Goal: Task Accomplishment & Management: Use online tool/utility

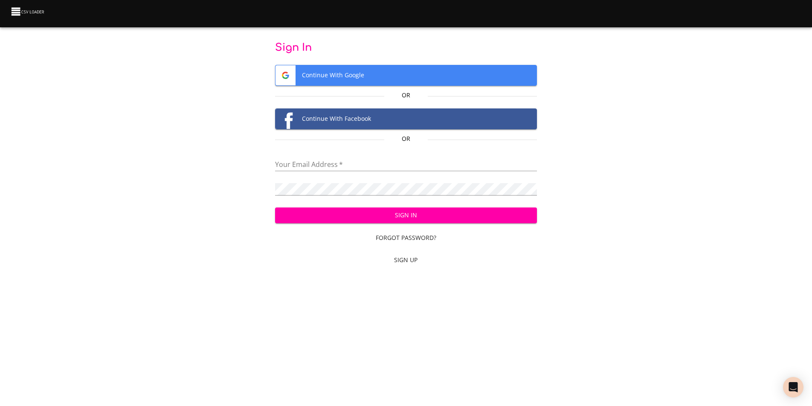
click at [299, 159] on input "email" at bounding box center [405, 165] width 261 height 12
click at [408, 261] on span "Sign Up" at bounding box center [406, 260] width 255 height 11
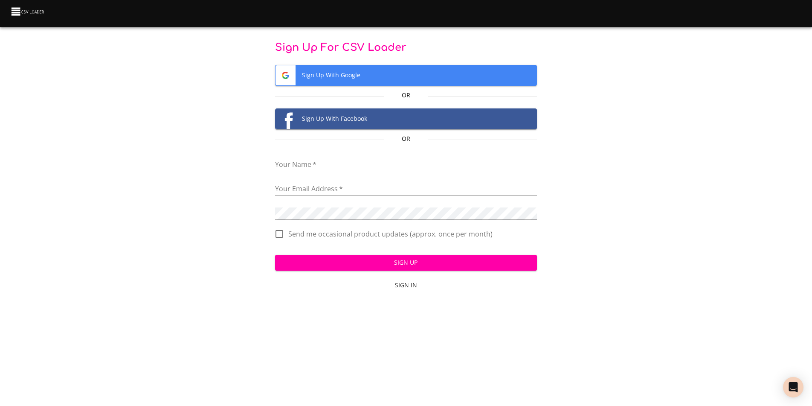
click at [313, 165] on input "text" at bounding box center [405, 165] width 261 height 12
type input "[PERSON_NAME]"
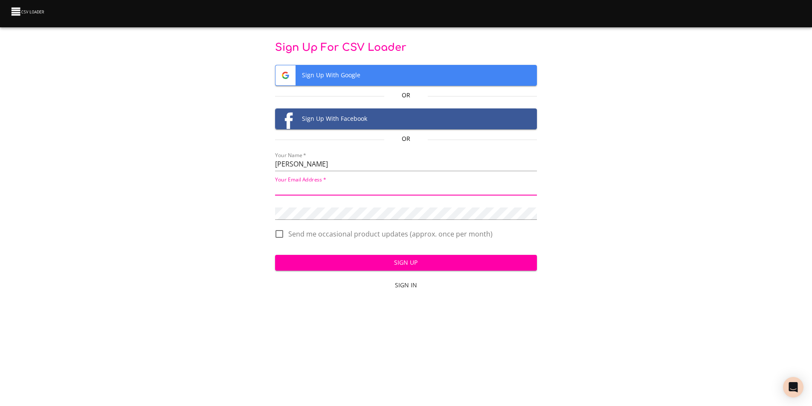
click at [325, 187] on input "email" at bounding box center [405, 189] width 261 height 12
type input "[EMAIL_ADDRESS][DOMAIN_NAME]"
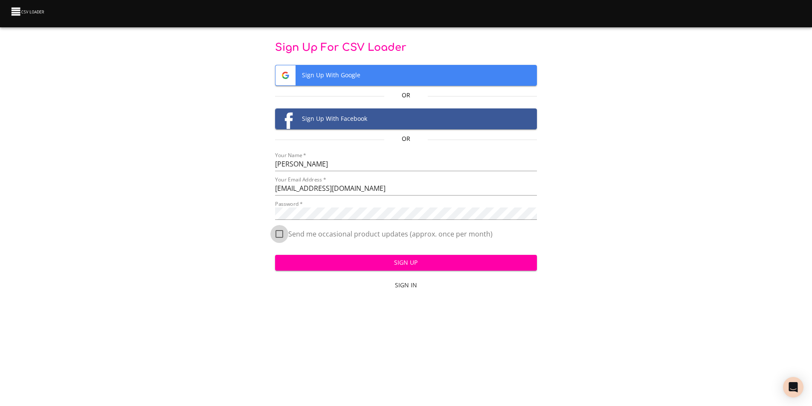
click at [278, 235] on input "Send me occasional product updates (approx. once per month)" at bounding box center [279, 234] width 18 height 18
checkbox input "true"
click at [246, 206] on div "Sign Up For CSV Loader Sign Up With Google Or Sign Up With Facebook Or Your Nam…" at bounding box center [406, 167] width 785 height 253
click at [405, 261] on span "Sign Up" at bounding box center [406, 262] width 248 height 11
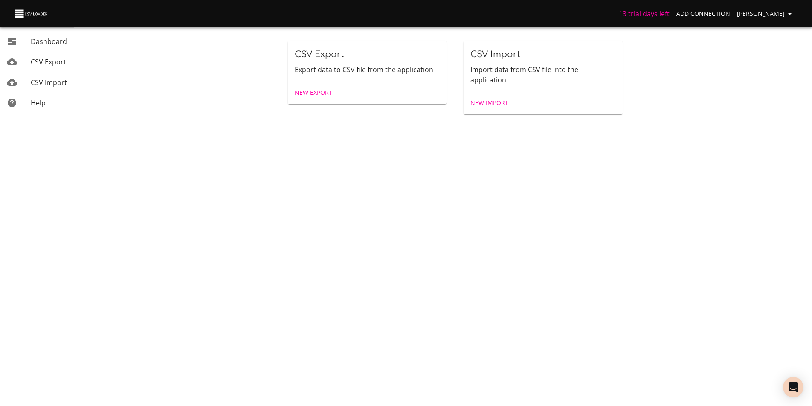
click at [43, 82] on span "CSV Import" at bounding box center [49, 82] width 36 height 9
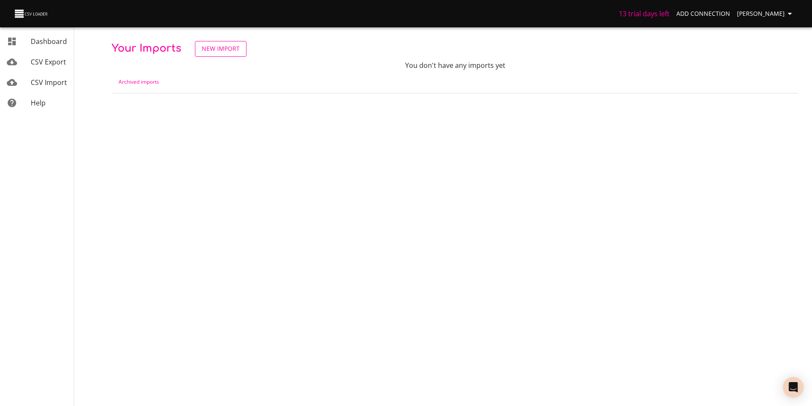
click at [206, 49] on span "New Import" at bounding box center [221, 49] width 38 height 11
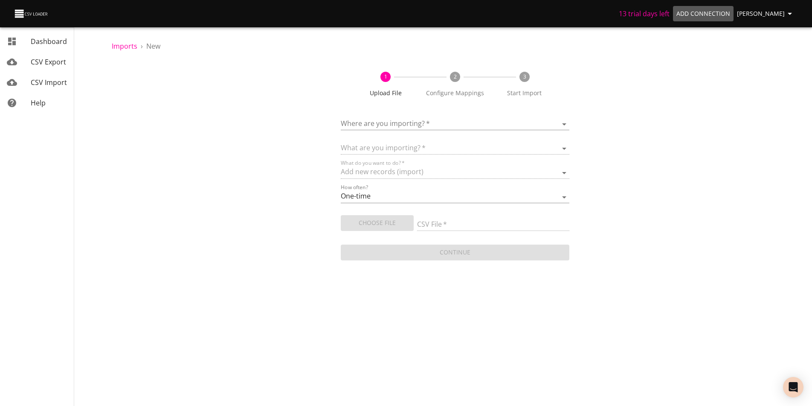
click at [720, 11] on span "Add Connection" at bounding box center [703, 14] width 54 height 11
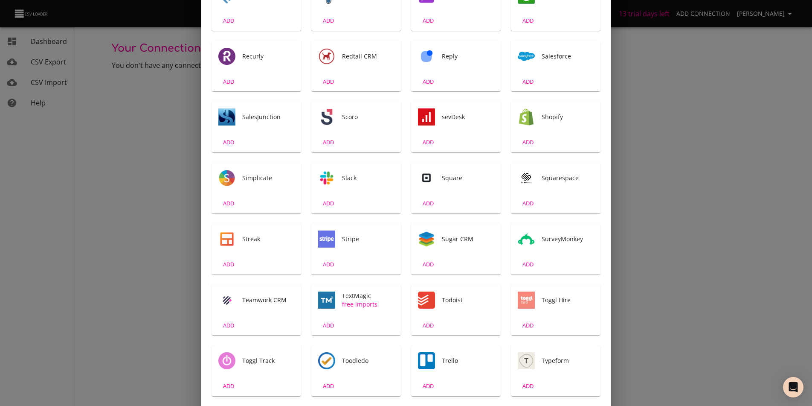
scroll to position [1001, 0]
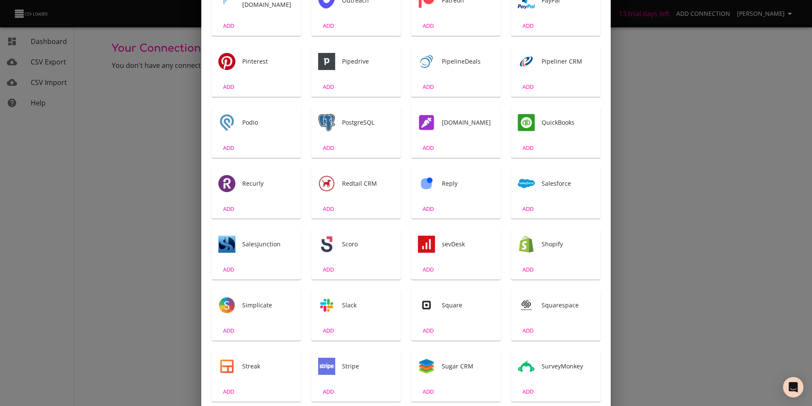
drag, startPoint x: 87, startPoint y: 213, endPoint x: 83, endPoint y: 207, distance: 6.7
click at [87, 212] on div "Add First Connection Search ACT! CRM ADD ActiveCampaign ADD ActiveCollab ADD Af…" at bounding box center [406, 203] width 812 height 406
click at [84, 205] on div "Add First Connection Search ACT! CRM ADD ActiveCampaign ADD ActiveCollab ADD Af…" at bounding box center [406, 203] width 812 height 406
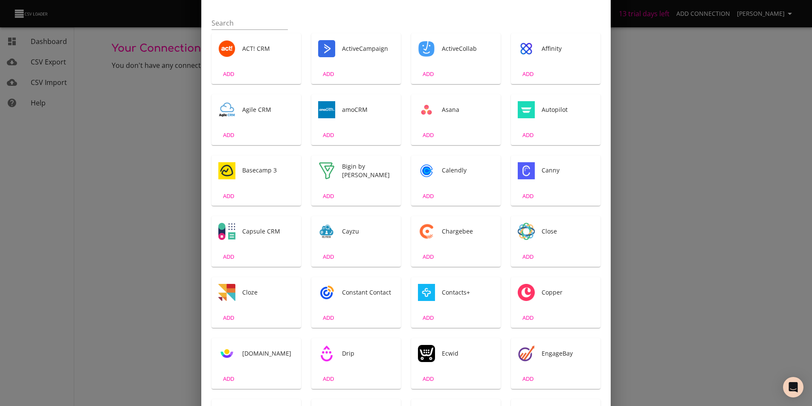
scroll to position [0, 0]
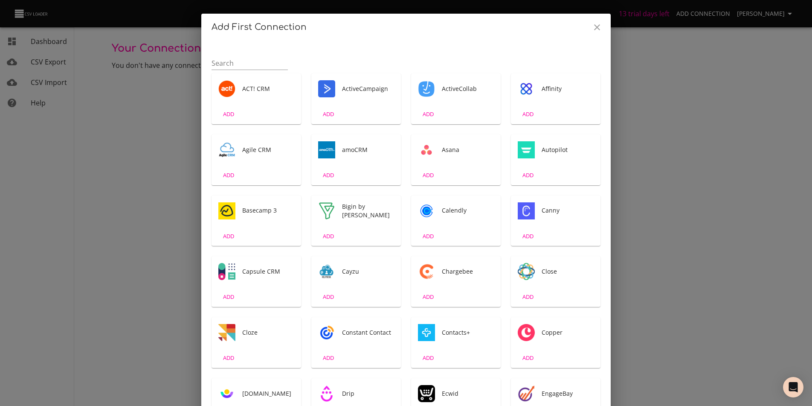
click at [594, 29] on icon "Close" at bounding box center [597, 27] width 6 height 6
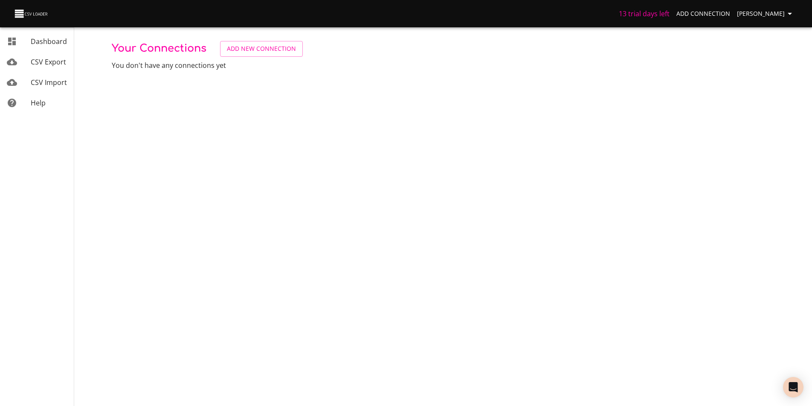
click at [46, 81] on span "CSV Import" at bounding box center [49, 82] width 36 height 9
click at [35, 43] on span "Dashboard" at bounding box center [49, 41] width 36 height 9
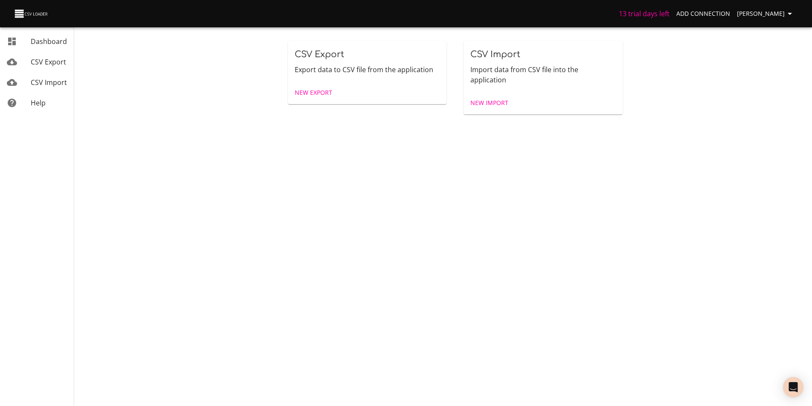
click at [495, 98] on span "New Import" at bounding box center [489, 103] width 38 height 11
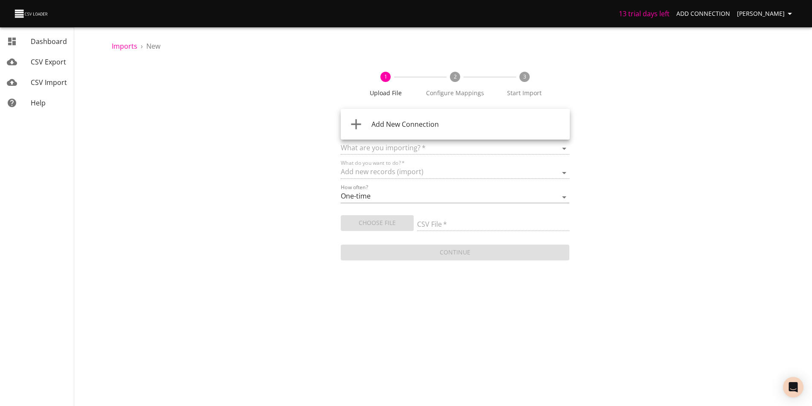
click at [561, 123] on body "13 trial days left Add Connection Dee Morley Dashboard CSV Export CSV Import He…" at bounding box center [406, 203] width 812 height 406
click at [649, 130] on div at bounding box center [406, 203] width 812 height 406
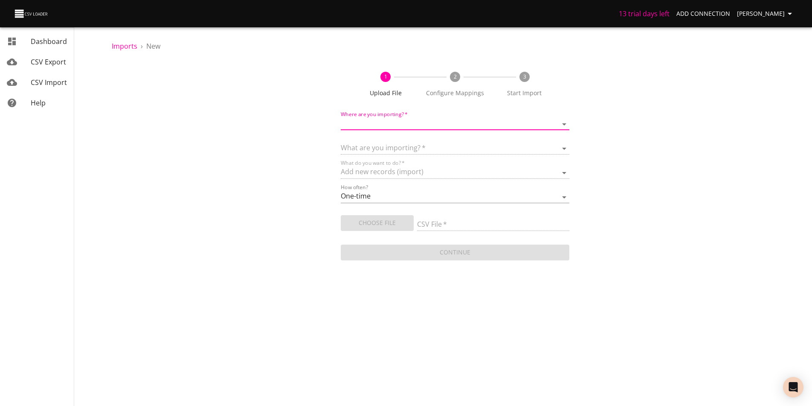
click at [566, 122] on body "13 trial days left Add Connection Dee Morley Dashboard CSV Export CSV Import He…" at bounding box center [406, 203] width 812 height 406
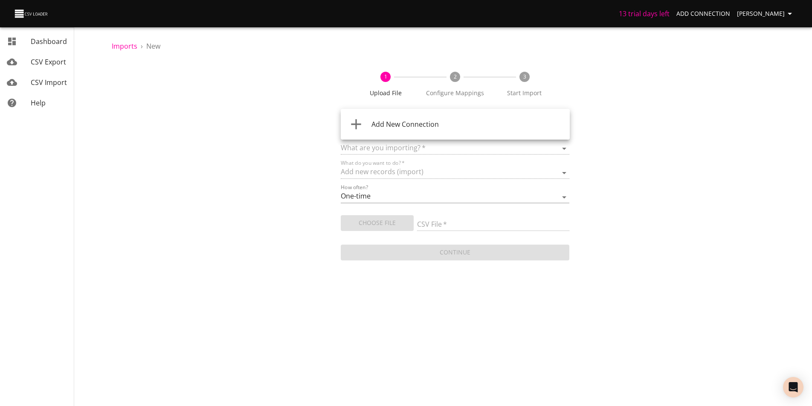
click at [414, 126] on span "Add New Connection" at bounding box center [404, 123] width 67 height 9
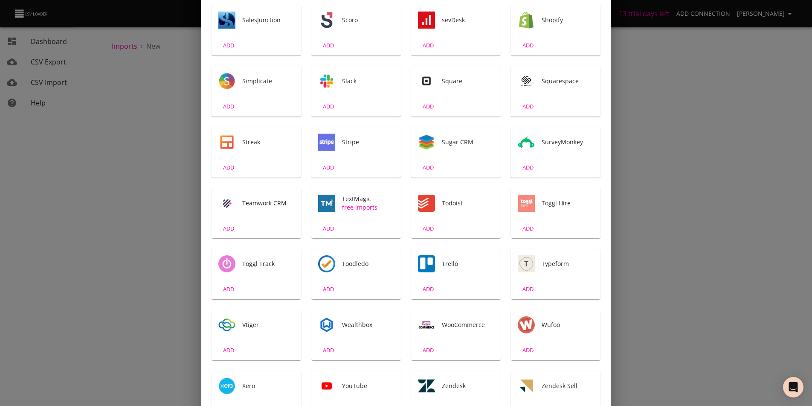
scroll to position [1172, 0]
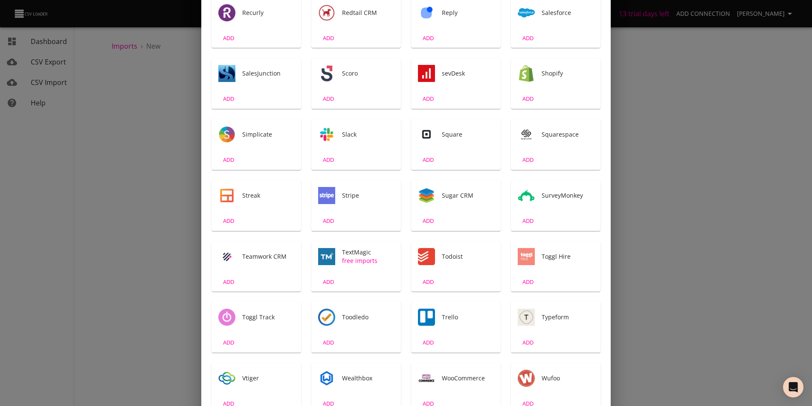
click at [343, 189] on div "Stripe" at bounding box center [356, 195] width 90 height 31
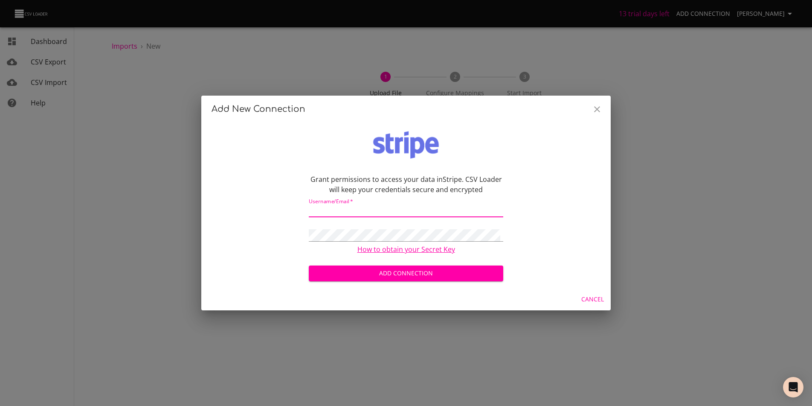
click at [357, 211] on input "text" at bounding box center [406, 211] width 194 height 12
type input "Dee.Morleymakeup@gmail.com"
click at [549, 241] on div "Grant permissions to access your data in Stripe . CSV Loader will keep your cre…" at bounding box center [406, 204] width 389 height 158
click at [428, 250] on link "How to obtain your Secret Key" at bounding box center [406, 248] width 98 height 9
click at [258, 354] on div "Add New Connection Grant permissions to access your data in Stripe . CSV Loader…" at bounding box center [406, 203] width 812 height 406
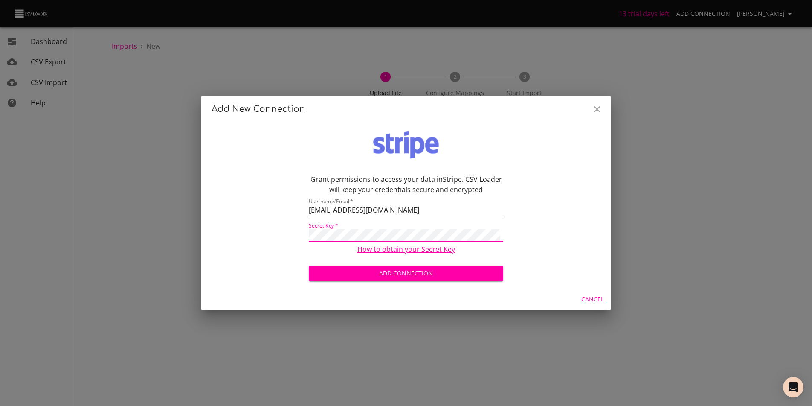
click at [261, 250] on div "Grant permissions to access your data in Stripe . CSV Loader will keep your cre…" at bounding box center [406, 204] width 389 height 158
click at [409, 250] on link "How to obtain your Secret Key" at bounding box center [406, 248] width 98 height 9
click at [526, 257] on div "Grant permissions to access your data in Stripe . CSV Loader will keep your cre…" at bounding box center [406, 204] width 389 height 158
click at [395, 270] on span "Add Connection" at bounding box center [406, 273] width 181 height 11
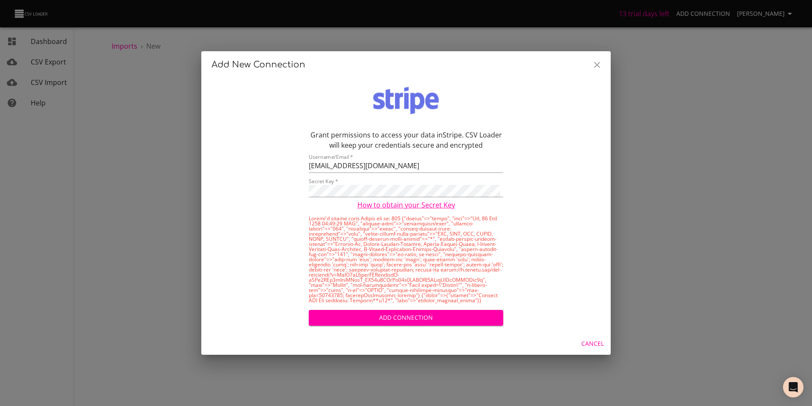
click at [402, 206] on link "How to obtain your Secret Key" at bounding box center [406, 204] width 98 height 9
click at [301, 186] on div "Grant permissions to access your data in Stripe . CSV Loader will keep your cre…" at bounding box center [406, 203] width 389 height 247
click at [290, 189] on div "Grant permissions to access your data in Stripe . CSV Loader will keep your cre…" at bounding box center [406, 203] width 389 height 247
click at [563, 287] on div "Grant permissions to access your data in Stripe . CSV Loader will keep your cre…" at bounding box center [406, 203] width 389 height 247
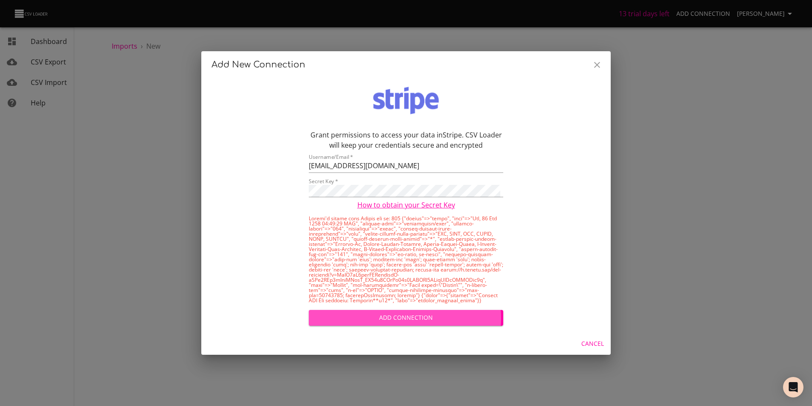
click at [396, 318] on span "Add Connection" at bounding box center [406, 317] width 181 height 11
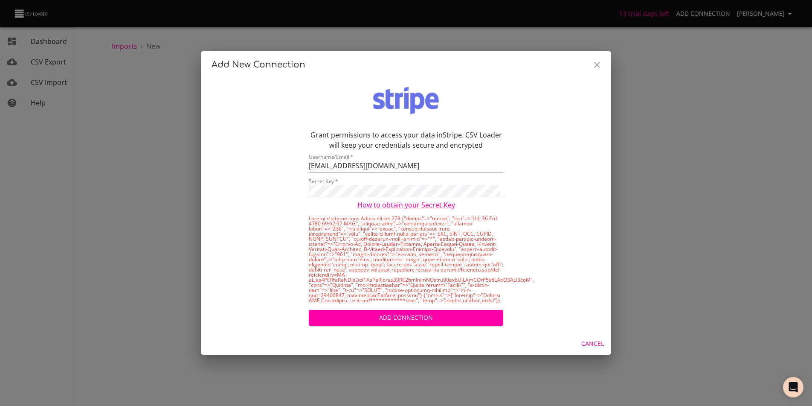
click at [595, 63] on icon "Close" at bounding box center [597, 65] width 10 height 10
